Goal: Communication & Community: Answer question/provide support

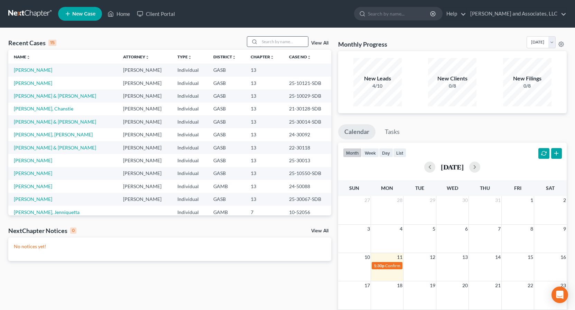
drag, startPoint x: 265, startPoint y: 41, endPoint x: 269, endPoint y: 39, distance: 4.5
click at [269, 39] on input "search" at bounding box center [284, 42] width 48 height 10
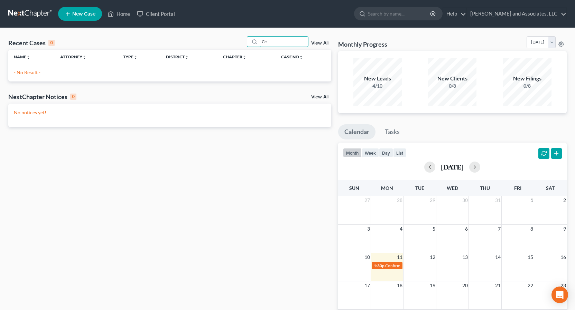
type input "C"
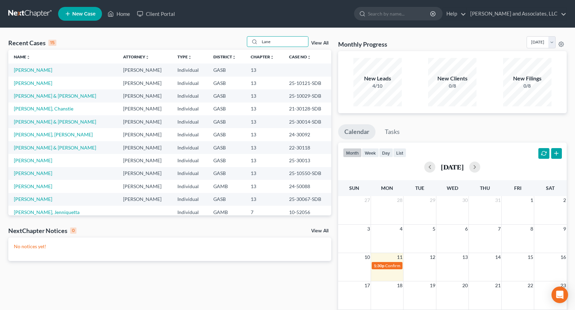
type input "Lane"
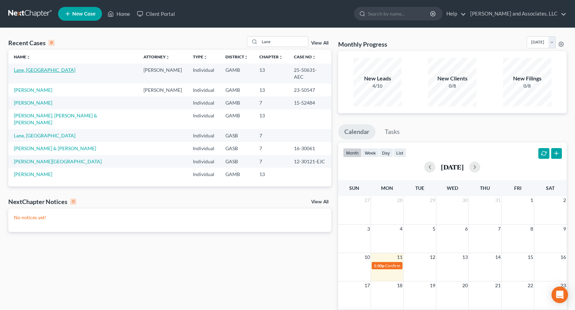
click at [39, 72] on link "Lane, [GEOGRAPHIC_DATA]" at bounding box center [45, 70] width 62 height 6
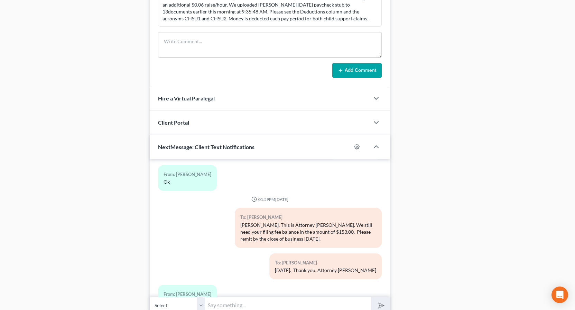
scroll to position [430, 0]
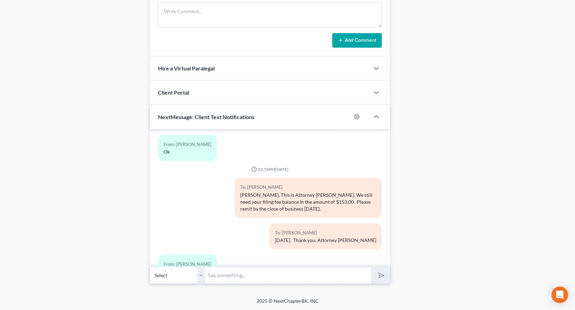
drag, startPoint x: 202, startPoint y: 275, endPoint x: 203, endPoint y: 281, distance: 5.2
click at [202, 277] on select "Select [PHONE_NUMBER] - [PERSON_NAME]" at bounding box center [177, 275] width 55 height 17
click at [150, 267] on select "Select [PHONE_NUMBER] - [PERSON_NAME]" at bounding box center [177, 275] width 55 height 17
click at [201, 279] on select "Select [PHONE_NUMBER] - [PERSON_NAME]" at bounding box center [177, 275] width 55 height 17
select select "0"
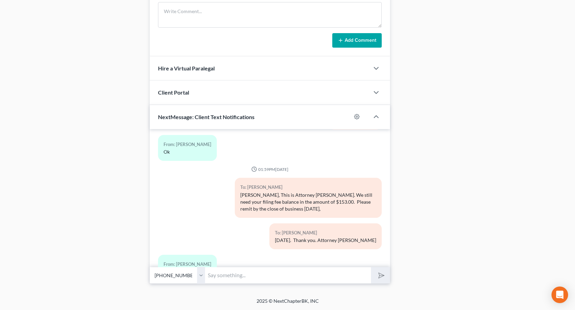
click at [150, 267] on select "Select [PHONE_NUMBER] - [PERSON_NAME]" at bounding box center [177, 275] width 55 height 17
click at [218, 275] on input "text" at bounding box center [288, 275] width 166 height 17
type input "Cleveland this is [PERSON_NAME] call me back at the office, [PHONE_NUMBER]"
click at [371, 268] on button "submit" at bounding box center [380, 276] width 19 height 16
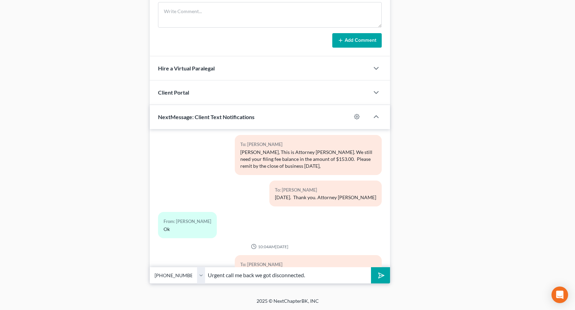
type input "Urgent call me back we got disconnected."
click at [371, 268] on button "submit" at bounding box center [380, 276] width 19 height 16
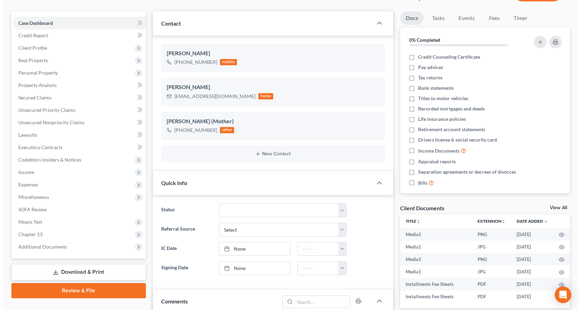
scroll to position [53, 0]
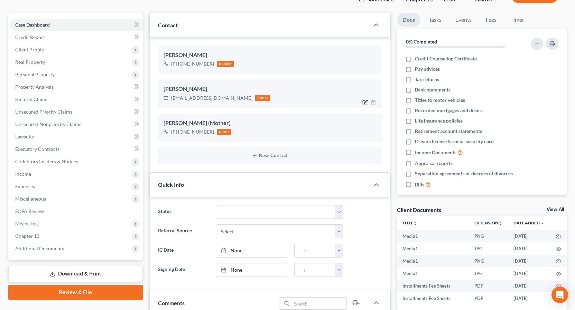
click at [365, 103] on icon "button" at bounding box center [365, 103] width 6 height 6
select select "0"
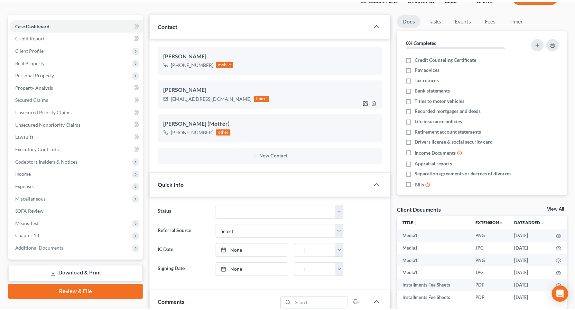
scroll to position [2254, 0]
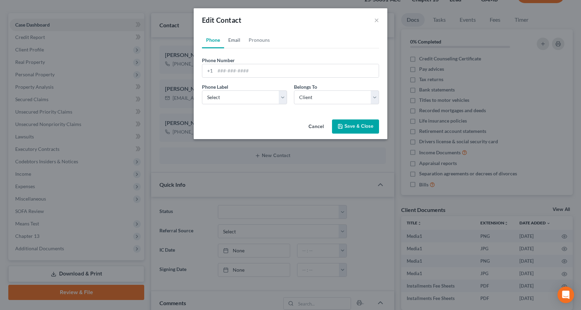
click at [236, 40] on link "Email" at bounding box center [234, 40] width 20 height 17
click at [257, 71] on input "[EMAIL_ADDRESS][DOMAIN_NAME]" at bounding box center [296, 70] width 163 height 13
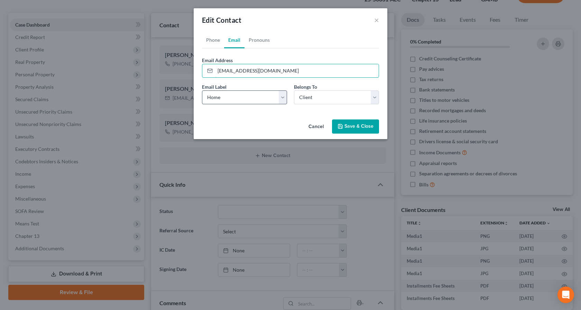
type input "[EMAIL_ADDRESS][DOMAIN_NAME]"
click at [283, 97] on select "Select Home Work Other" at bounding box center [244, 98] width 85 height 14
click at [202, 91] on select "Select Home Work Other" at bounding box center [244, 98] width 85 height 14
click at [359, 126] on button "Save & Close" at bounding box center [355, 127] width 47 height 15
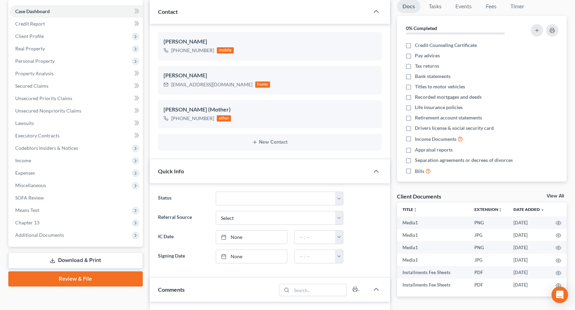
scroll to position [0, 0]
